Goal: Use online tool/utility: Utilize a website feature to perform a specific function

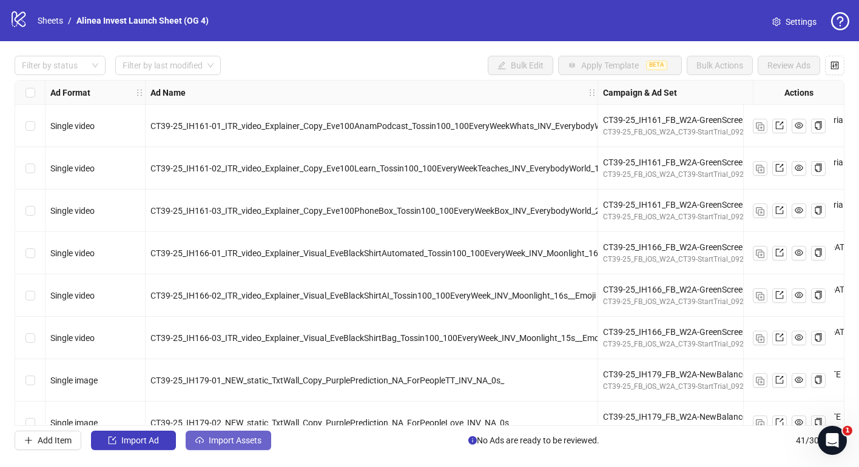
click at [242, 436] on span "Import Assets" at bounding box center [235, 441] width 53 height 10
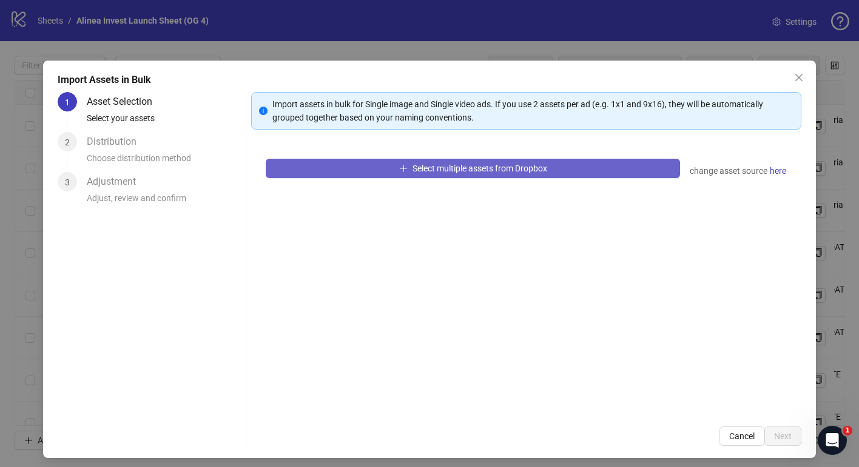
click at [392, 167] on button "Select multiple assets from Dropbox" at bounding box center [473, 168] width 414 height 19
click at [514, 173] on button "Select multiple assets from Dropbox" at bounding box center [473, 168] width 414 height 19
click at [578, 170] on button "Select multiple assets from Dropbox" at bounding box center [473, 168] width 414 height 19
click at [395, 160] on button "Select multiple assets from Dropbox" at bounding box center [473, 168] width 414 height 19
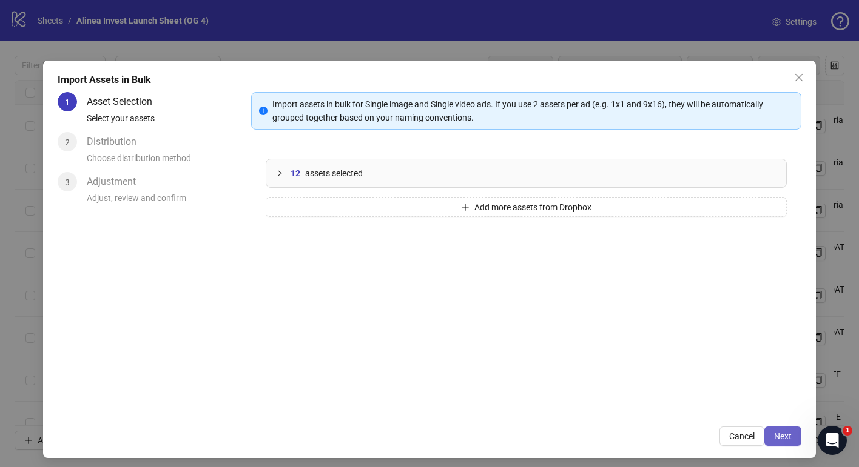
click at [776, 439] on span "Next" at bounding box center [783, 437] width 18 height 10
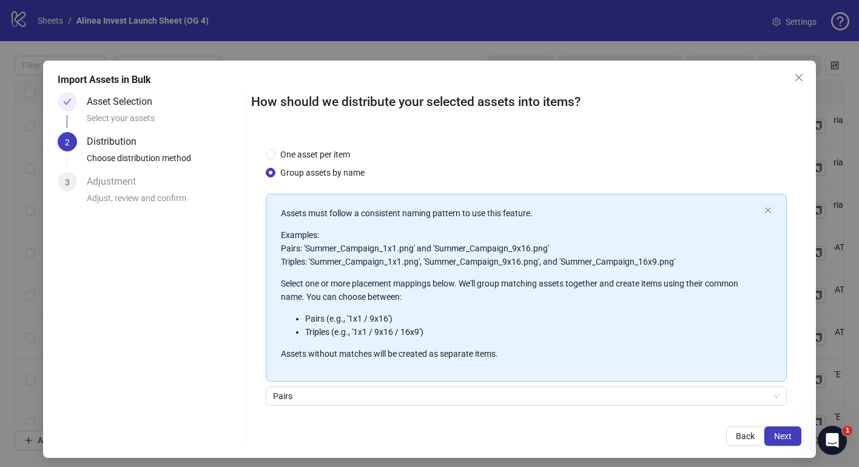
scroll to position [90, 0]
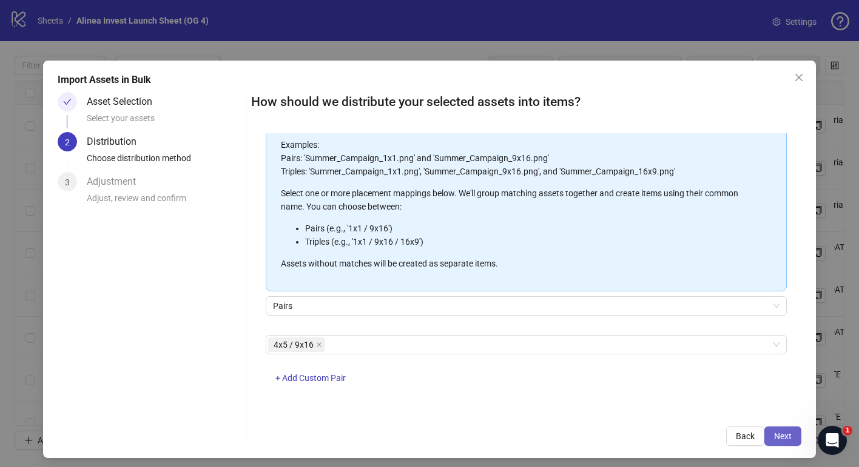
click at [789, 437] on span "Next" at bounding box center [783, 437] width 18 height 10
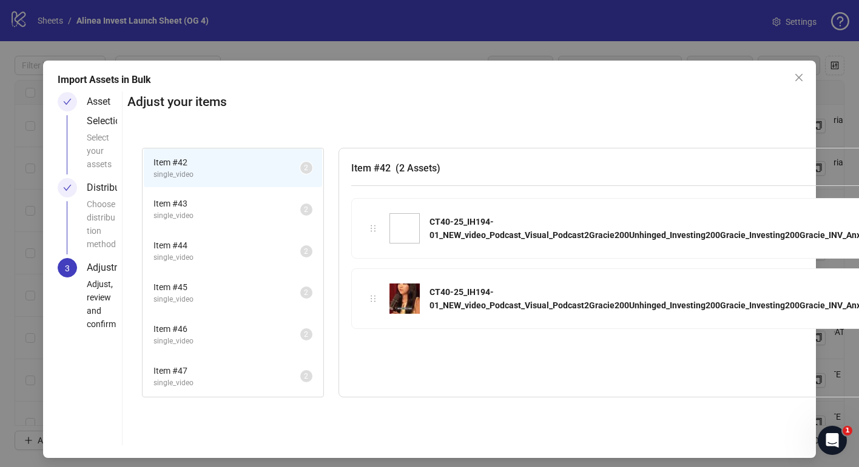
scroll to position [0, 167]
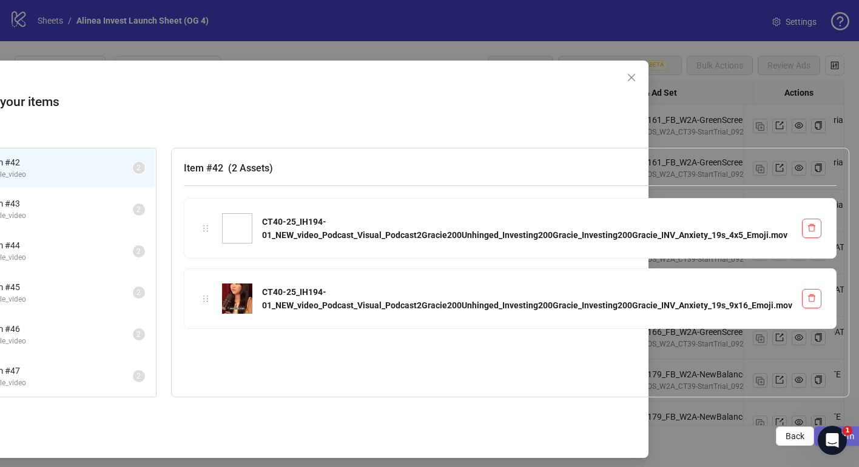
click at [814, 433] on button "Confirm" at bounding box center [839, 436] width 50 height 19
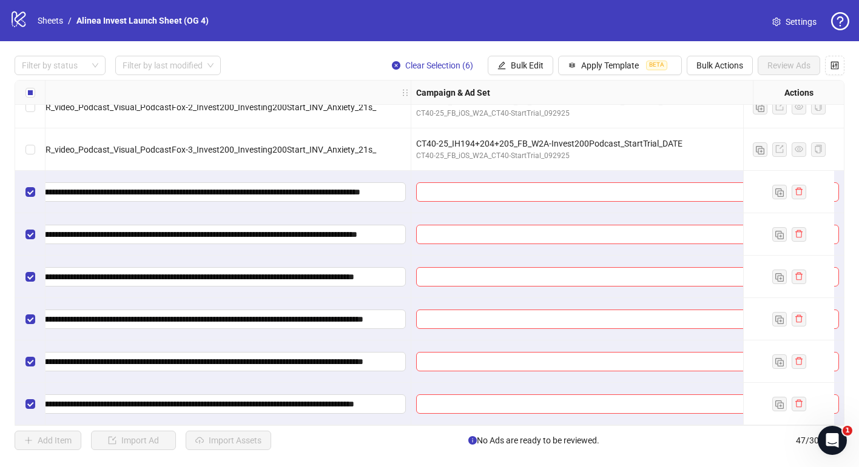
scroll to position [1679, 342]
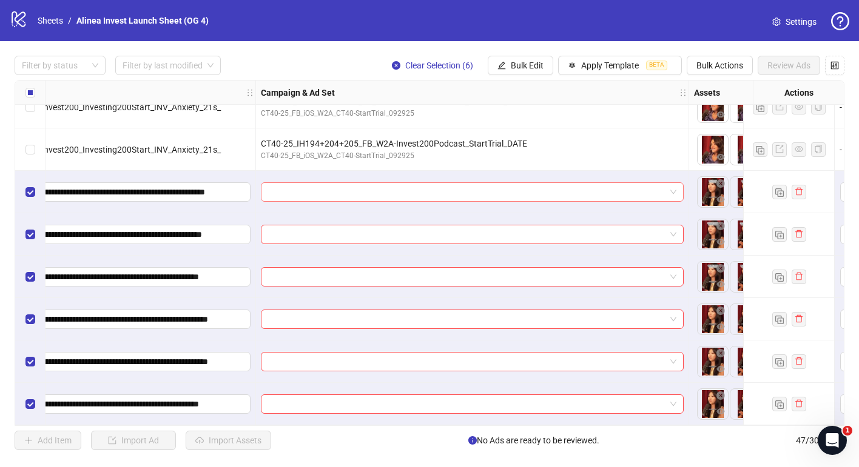
click at [674, 190] on span at bounding box center [472, 192] width 408 height 18
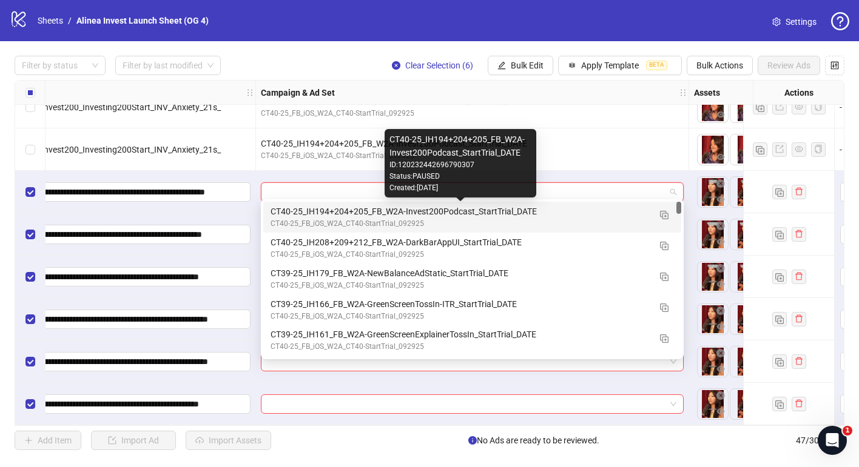
click at [612, 211] on div "CT40-25_IH194+204+205_FB_W2A-Invest200Podcast_StartTrial_DATE" at bounding box center [459, 211] width 379 height 13
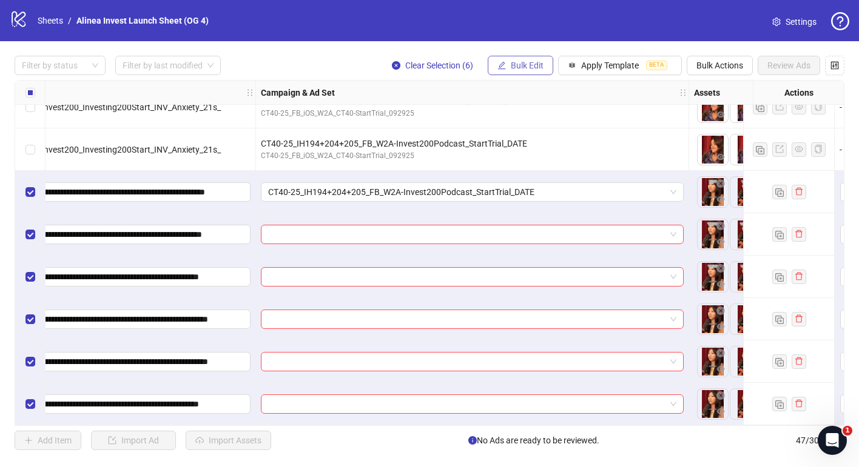
click at [531, 64] on span "Bulk Edit" at bounding box center [527, 66] width 33 height 10
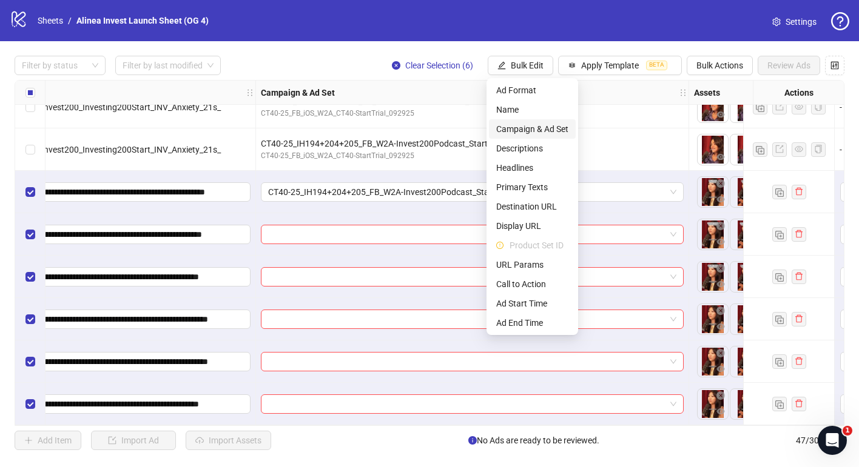
click at [528, 133] on span "Campaign & Ad Set" at bounding box center [532, 128] width 72 height 13
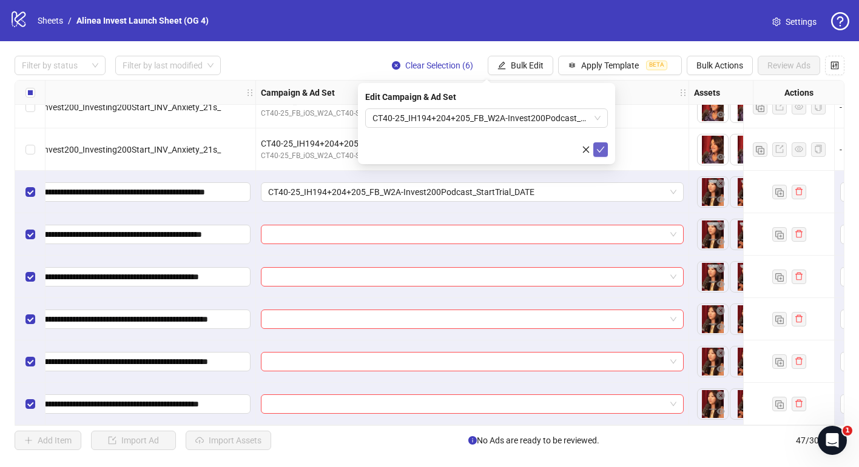
click at [603, 153] on icon "check" at bounding box center [600, 150] width 8 height 8
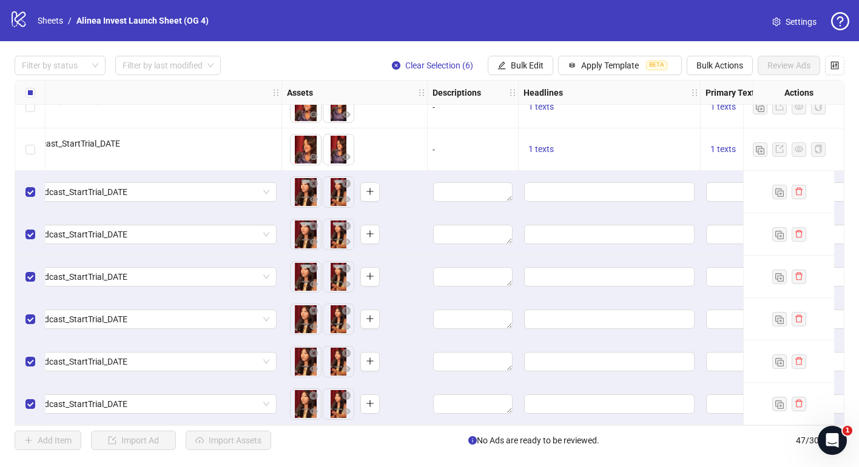
scroll to position [1679, 800]
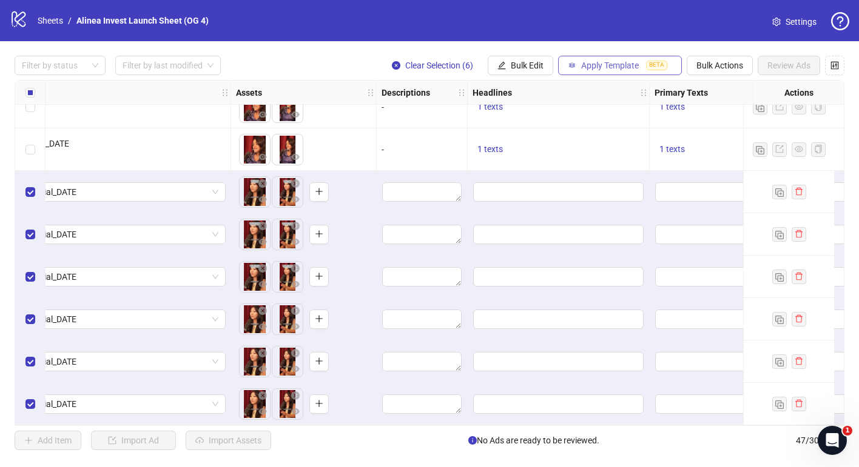
click at [595, 70] on span "Apply Template" at bounding box center [610, 66] width 58 height 10
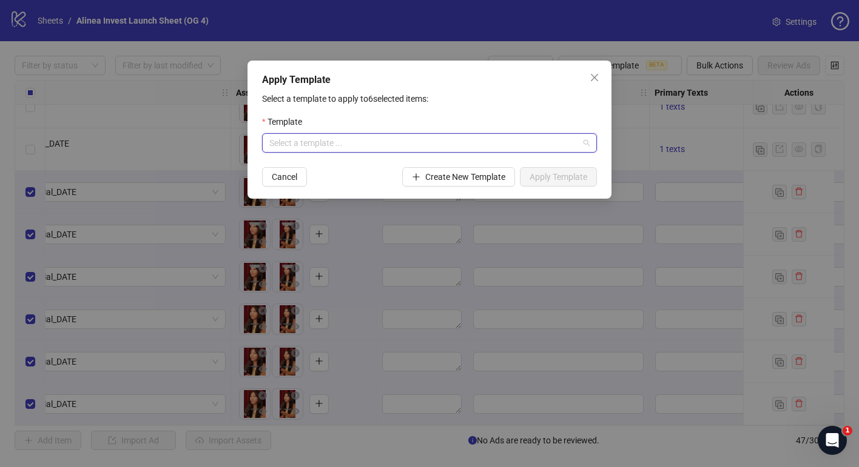
click at [433, 146] on input "search" at bounding box center [423, 143] width 309 height 18
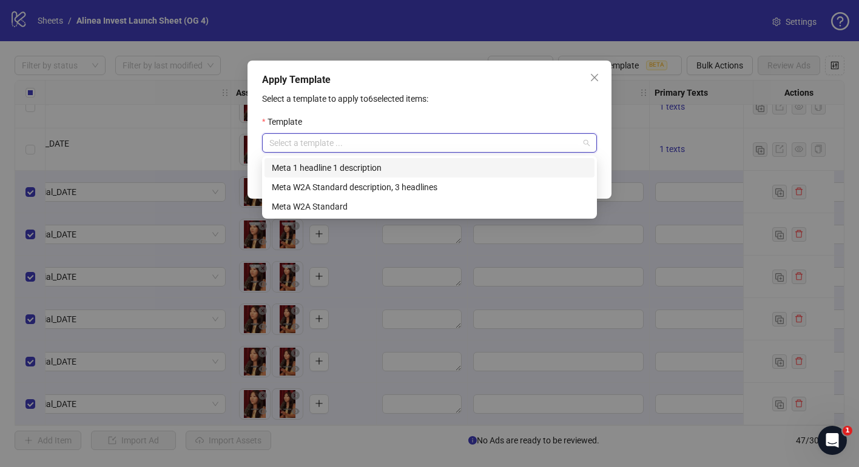
click at [373, 167] on div "Meta 1 headline 1 description" at bounding box center [429, 167] width 315 height 13
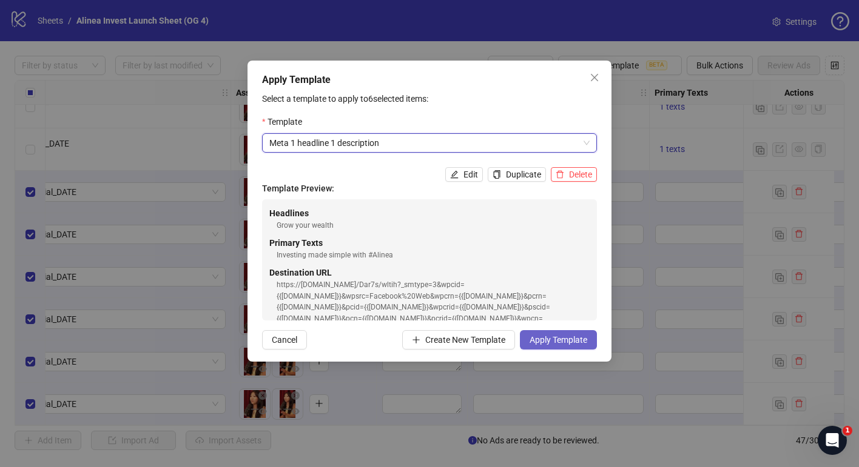
click at [550, 341] on span "Apply Template" at bounding box center [558, 340] width 58 height 10
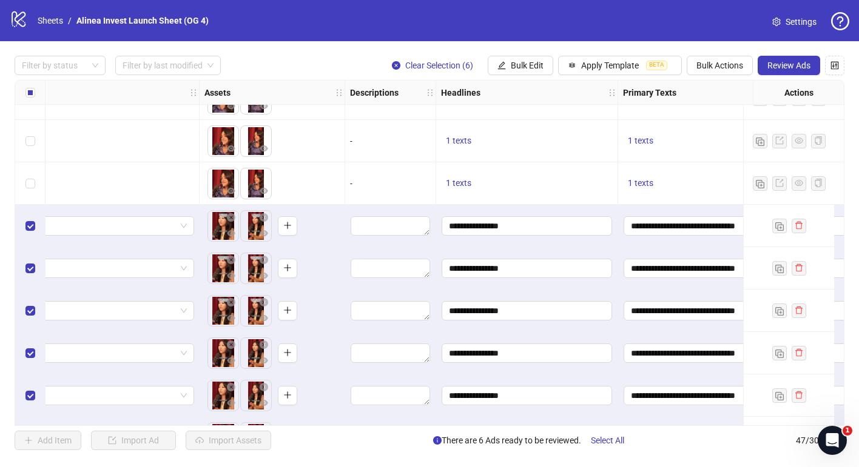
scroll to position [1640, 803]
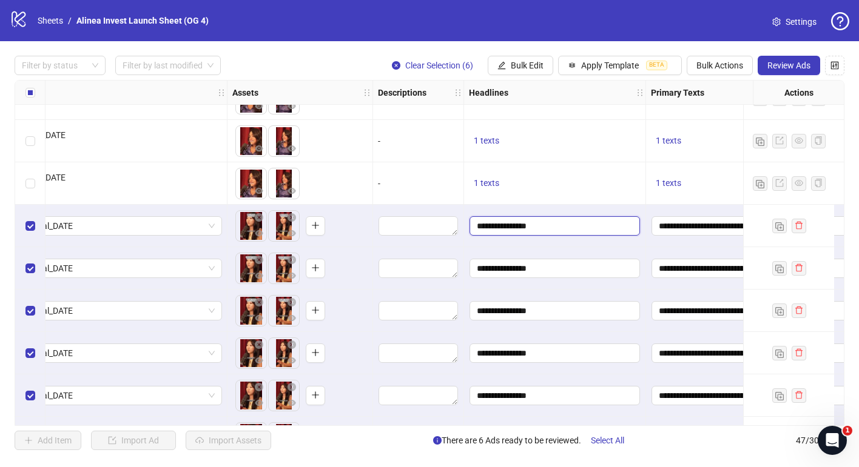
click at [501, 225] on input "**********" at bounding box center [554, 225] width 170 height 19
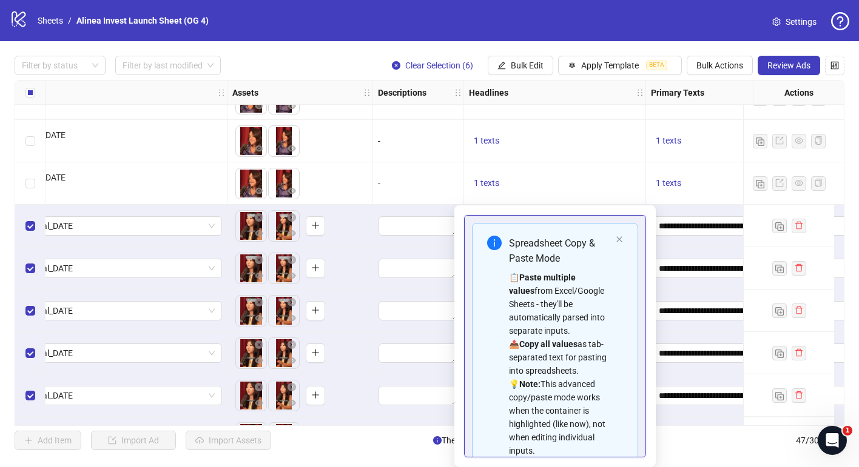
scroll to position [69, 0]
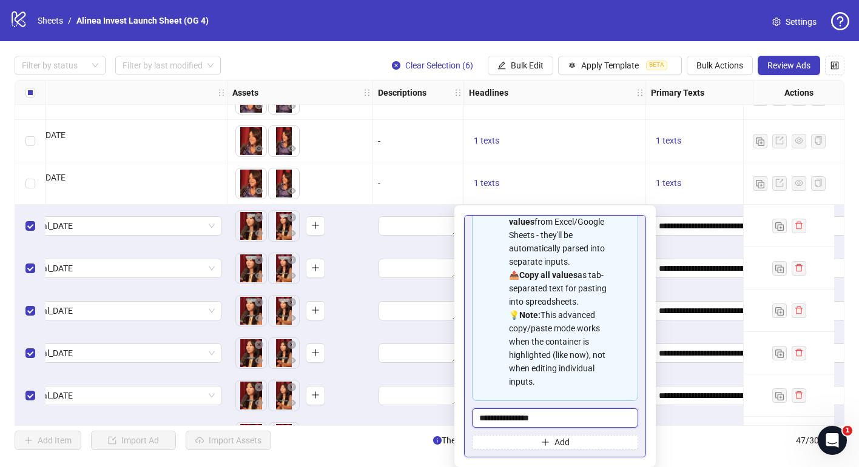
click at [524, 421] on input "**********" at bounding box center [555, 418] width 166 height 19
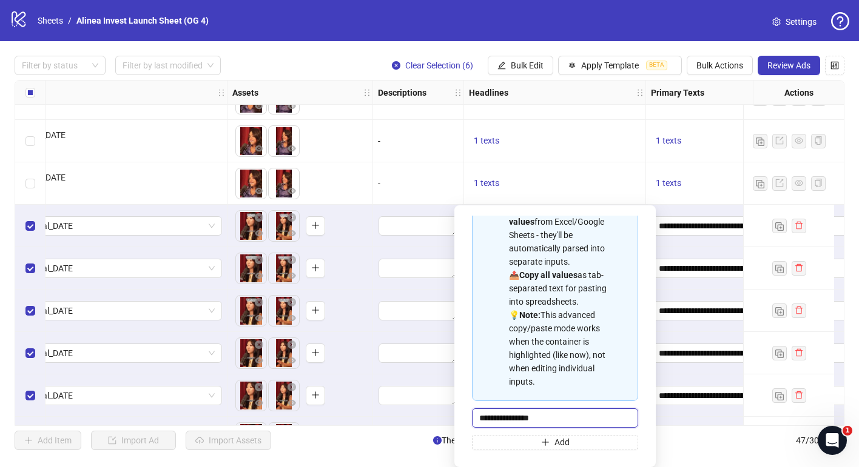
click at [524, 421] on input "**********" at bounding box center [555, 418] width 166 height 19
type input "**********"
click at [617, 175] on div "1 texts" at bounding box center [555, 184] width 182 height 42
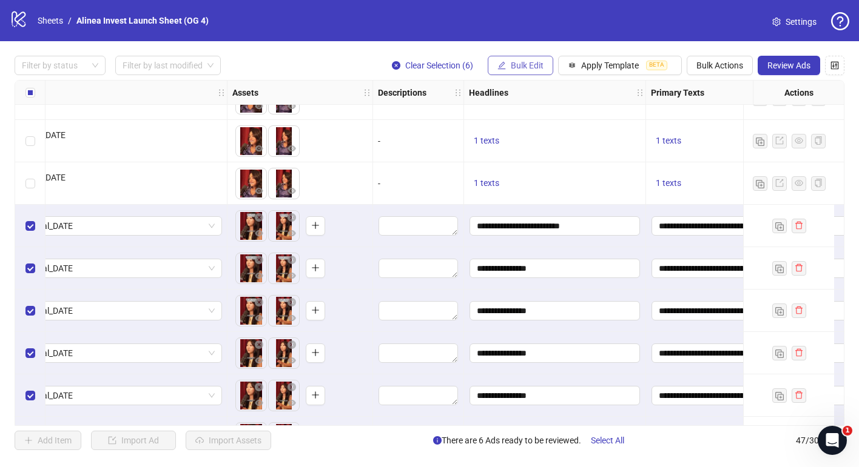
click at [526, 69] on span "Bulk Edit" at bounding box center [527, 66] width 33 height 10
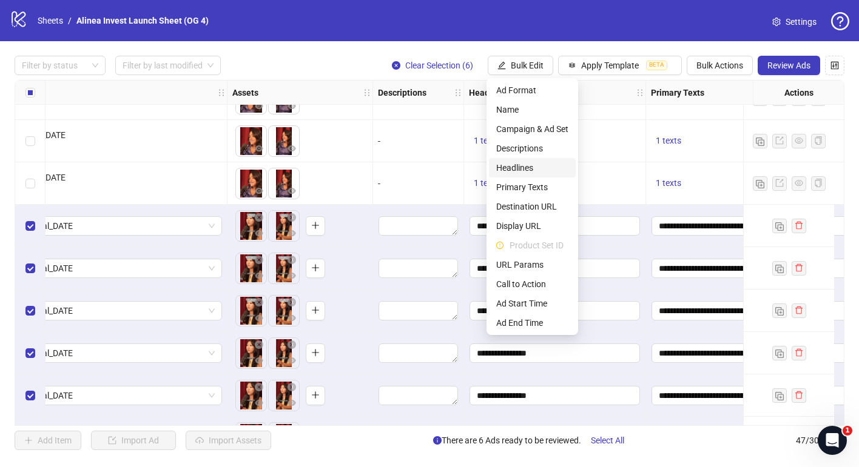
click at [535, 170] on span "Headlines" at bounding box center [532, 167] width 72 height 13
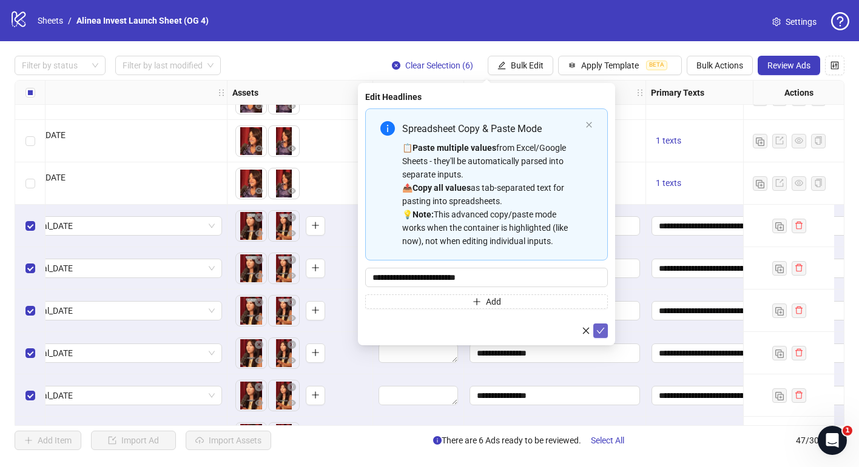
click at [597, 329] on icon "check" at bounding box center [600, 331] width 8 height 8
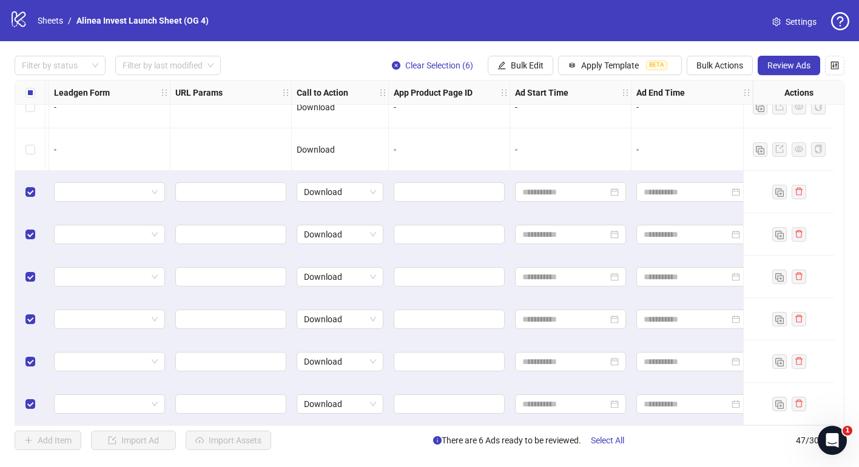
scroll to position [1679, 2592]
click at [788, 64] on span "Review Ads" at bounding box center [788, 66] width 43 height 10
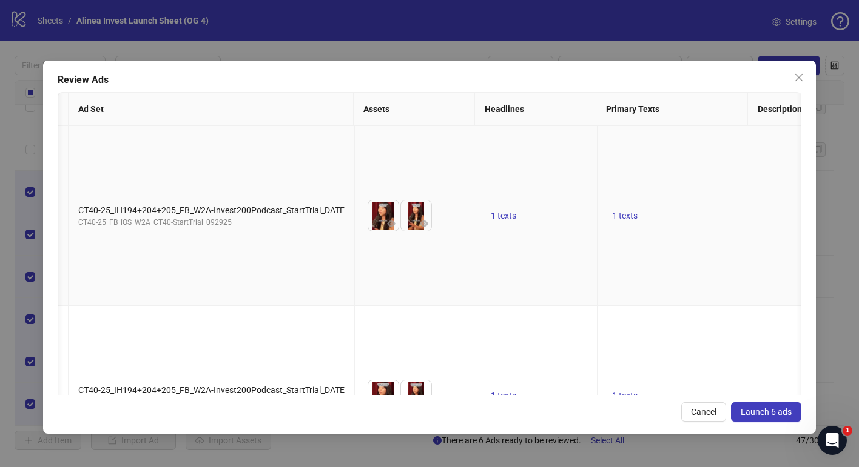
scroll to position [0, 0]
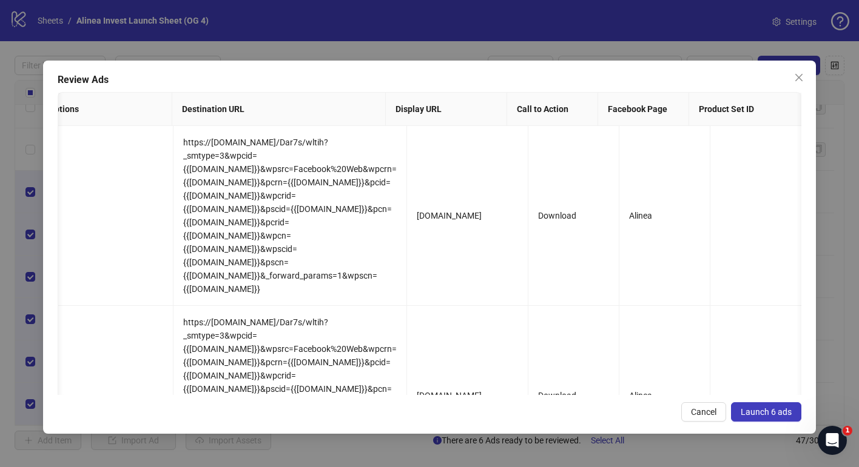
click at [760, 418] on button "Launch 6 ads" at bounding box center [766, 412] width 70 height 19
